Goal: Navigation & Orientation: Find specific page/section

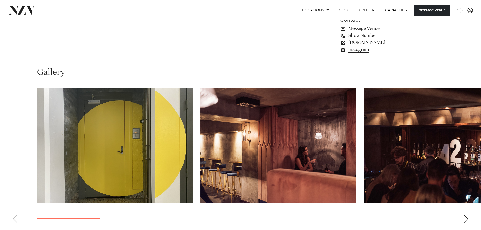
scroll to position [439, 0]
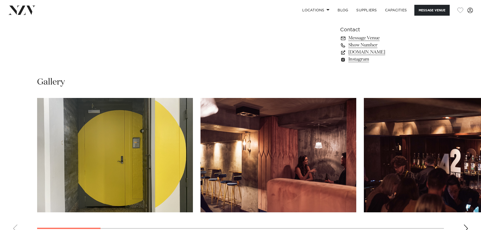
click at [467, 225] on div "Next slide" at bounding box center [466, 229] width 5 height 8
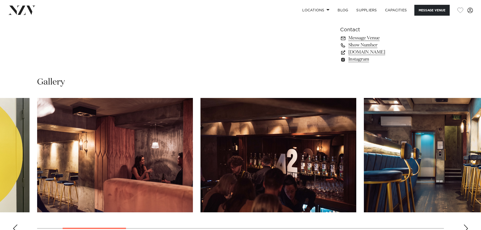
click at [467, 225] on div "Next slide" at bounding box center [466, 229] width 5 height 8
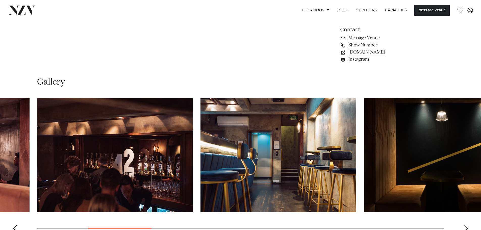
click at [467, 225] on div "Next slide" at bounding box center [466, 229] width 5 height 8
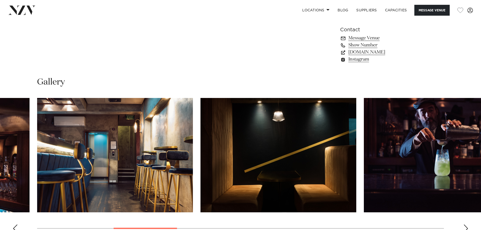
click at [468, 225] on div "Next slide" at bounding box center [466, 229] width 5 height 8
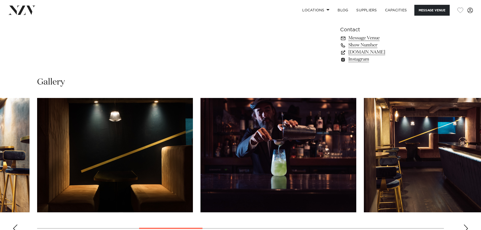
click at [468, 225] on div "Next slide" at bounding box center [466, 229] width 5 height 8
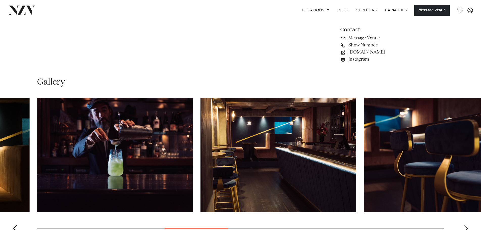
click at [468, 225] on div "Next slide" at bounding box center [466, 229] width 5 height 8
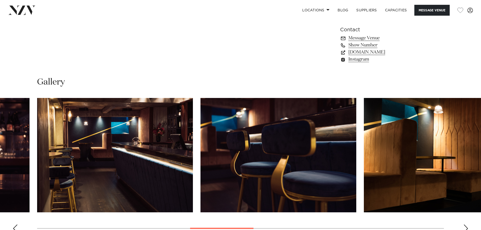
click at [468, 225] on div "Next slide" at bounding box center [466, 229] width 5 height 8
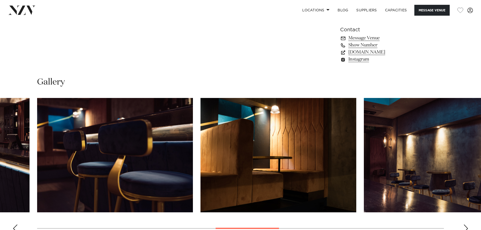
click at [468, 225] on div "Next slide" at bounding box center [466, 229] width 5 height 8
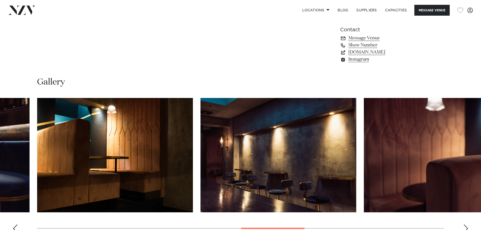
click at [468, 225] on div "Next slide" at bounding box center [466, 229] width 5 height 8
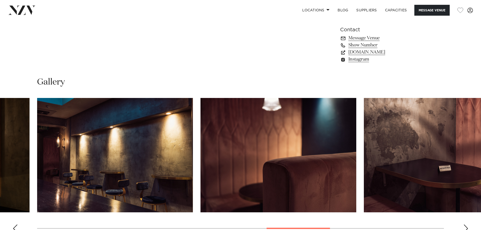
click at [468, 225] on div "Next slide" at bounding box center [466, 229] width 5 height 8
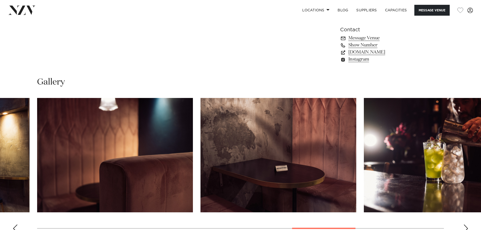
click at [468, 225] on div "Next slide" at bounding box center [466, 229] width 5 height 8
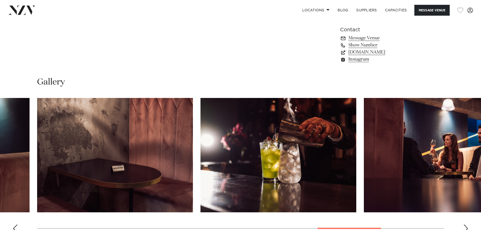
click at [468, 225] on div "Next slide" at bounding box center [466, 229] width 5 height 8
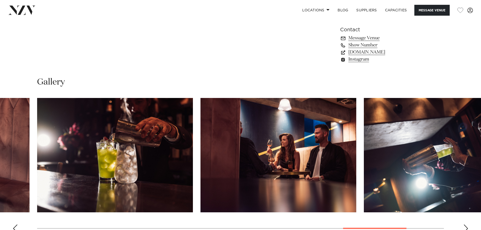
click at [468, 225] on div "Next slide" at bounding box center [466, 229] width 5 height 8
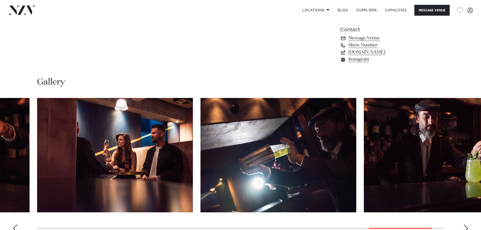
click at [468, 225] on div "Next slide" at bounding box center [466, 229] width 5 height 8
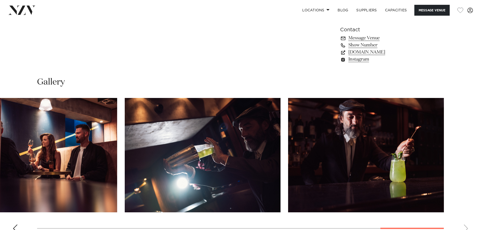
click at [468, 222] on swiper-container at bounding box center [240, 167] width 481 height 139
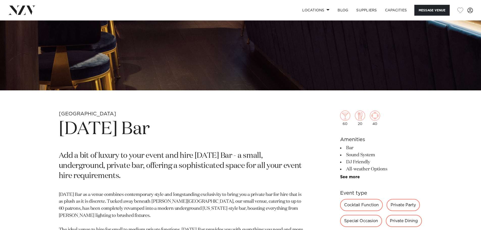
scroll to position [152, 0]
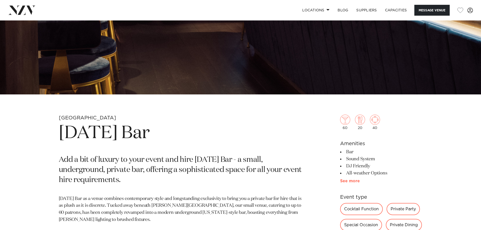
click at [349, 181] on link "See more" at bounding box center [359, 181] width 39 height 4
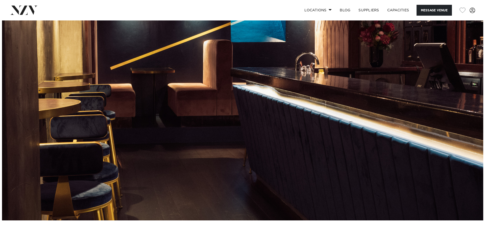
scroll to position [0, 0]
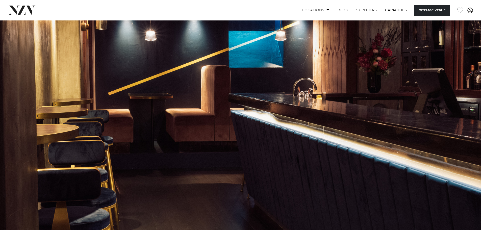
click at [327, 10] on span at bounding box center [328, 10] width 3 height 2
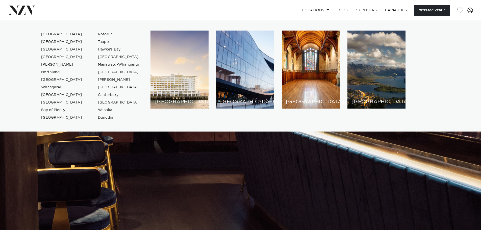
click at [242, 147] on img at bounding box center [240, 133] width 481 height 226
